Goal: Navigation & Orientation: Find specific page/section

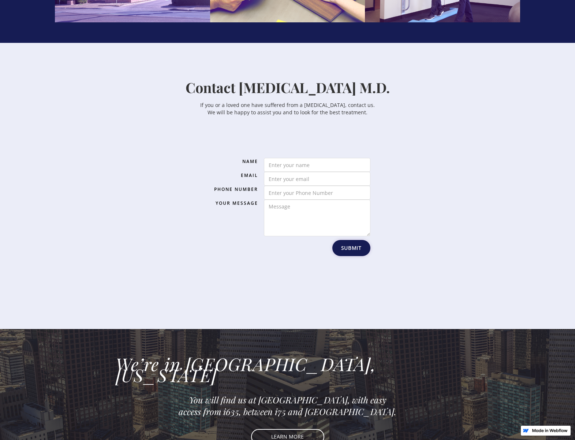
scroll to position [1465, 0]
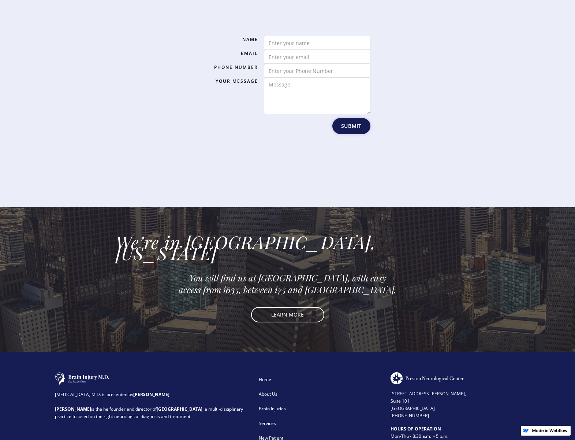
click at [263, 420] on div "Services" at bounding box center [320, 423] width 122 height 7
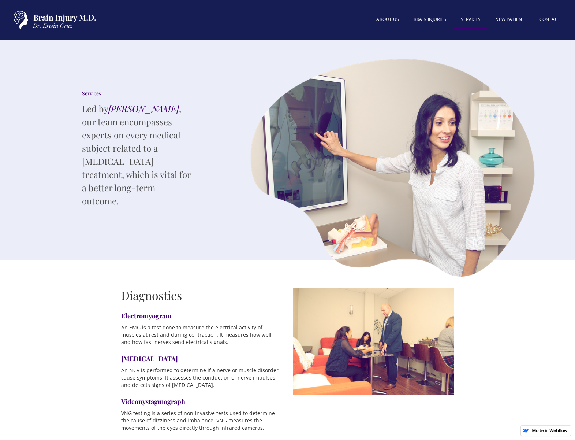
click at [471, 19] on link "SERVICES" at bounding box center [471, 20] width 35 height 16
click at [513, 16] on link "New patient" at bounding box center [510, 20] width 44 height 16
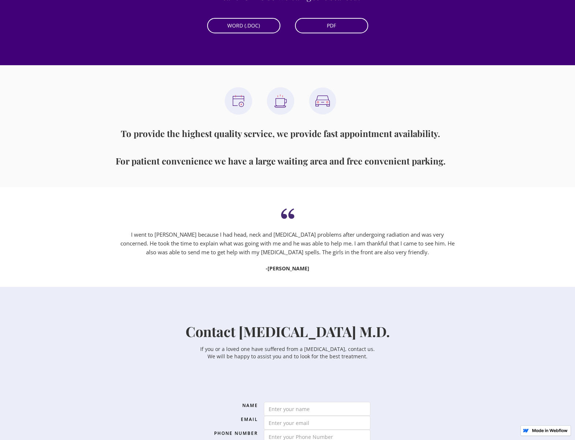
scroll to position [610, 0]
